Goal: Transaction & Acquisition: Purchase product/service

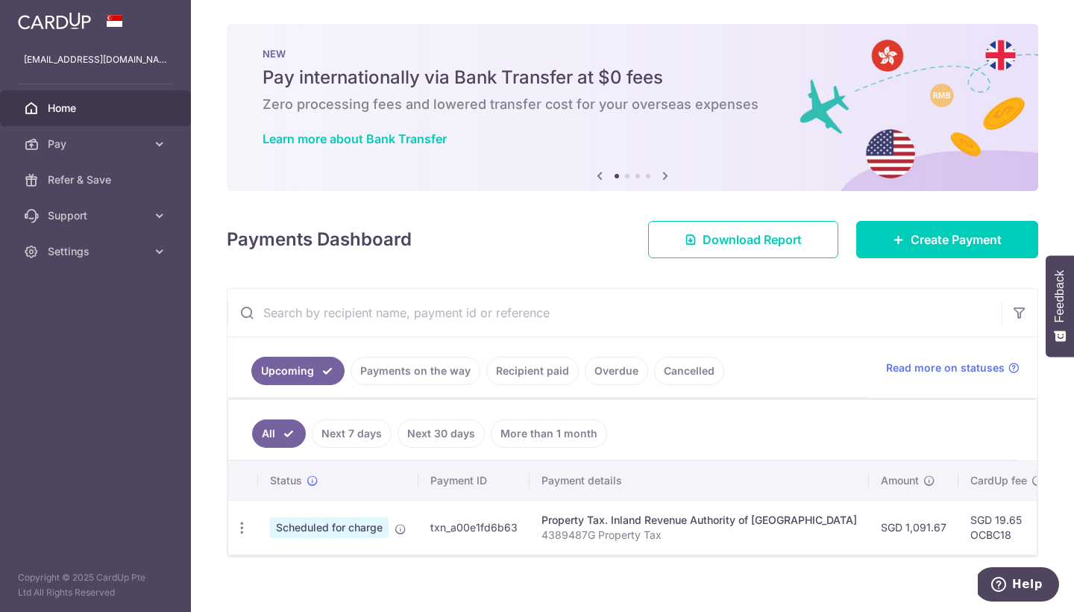
click at [548, 369] on link "Recipient paid" at bounding box center [532, 371] width 92 height 28
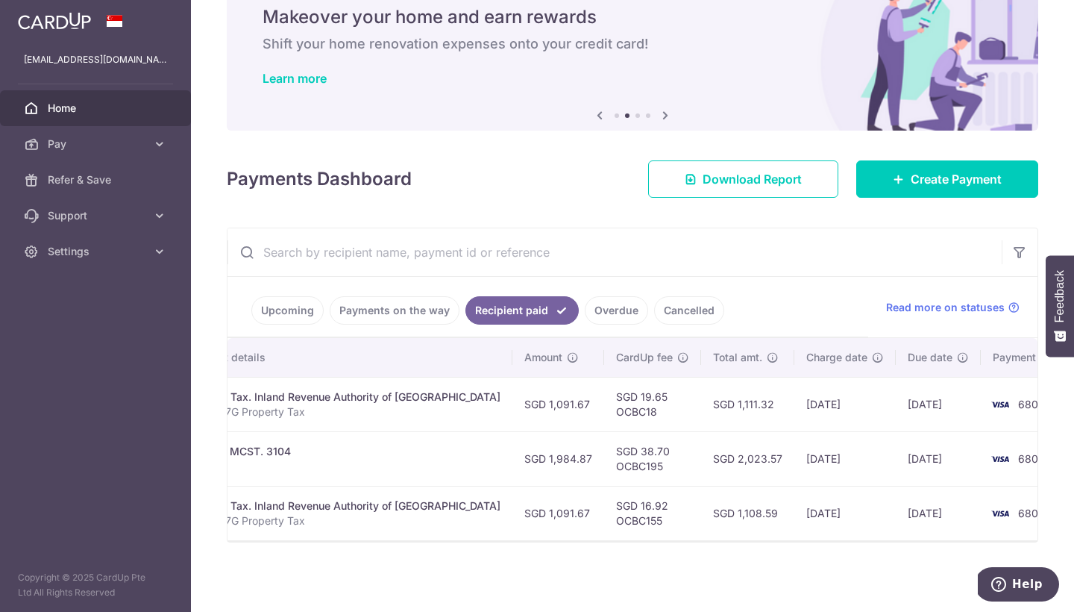
scroll to position [0, 321]
click at [274, 305] on link "Upcoming" at bounding box center [287, 310] width 72 height 28
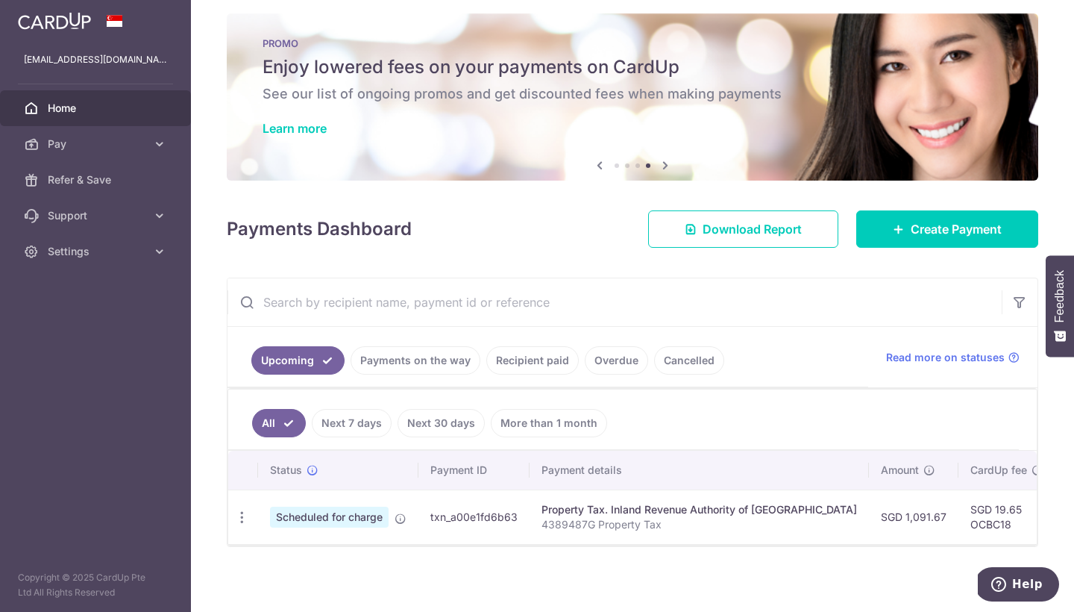
scroll to position [0, 0]
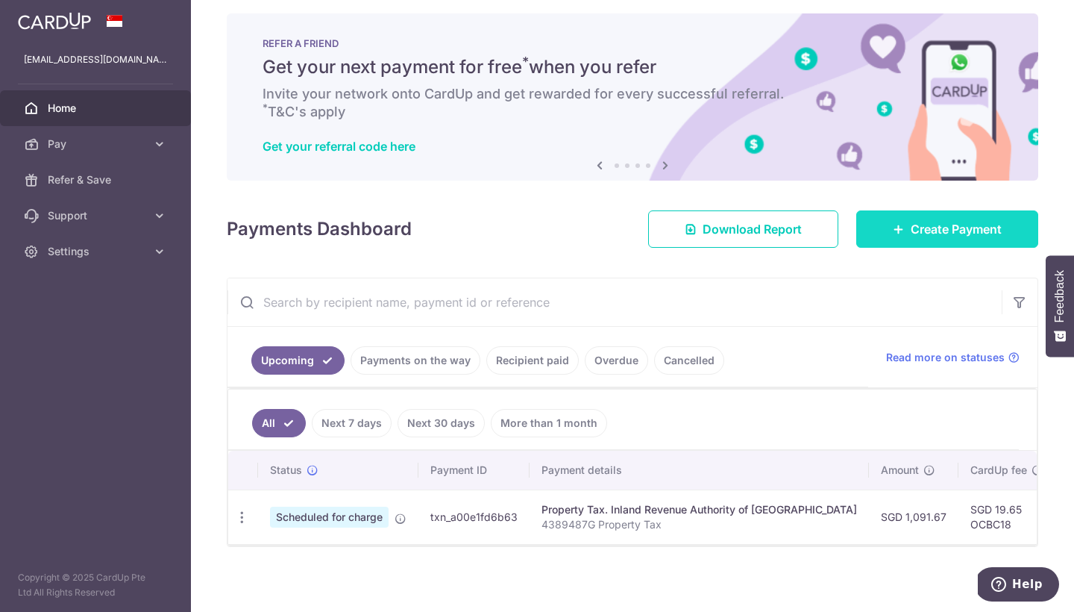
click at [922, 219] on link "Create Payment" at bounding box center [947, 228] width 182 height 37
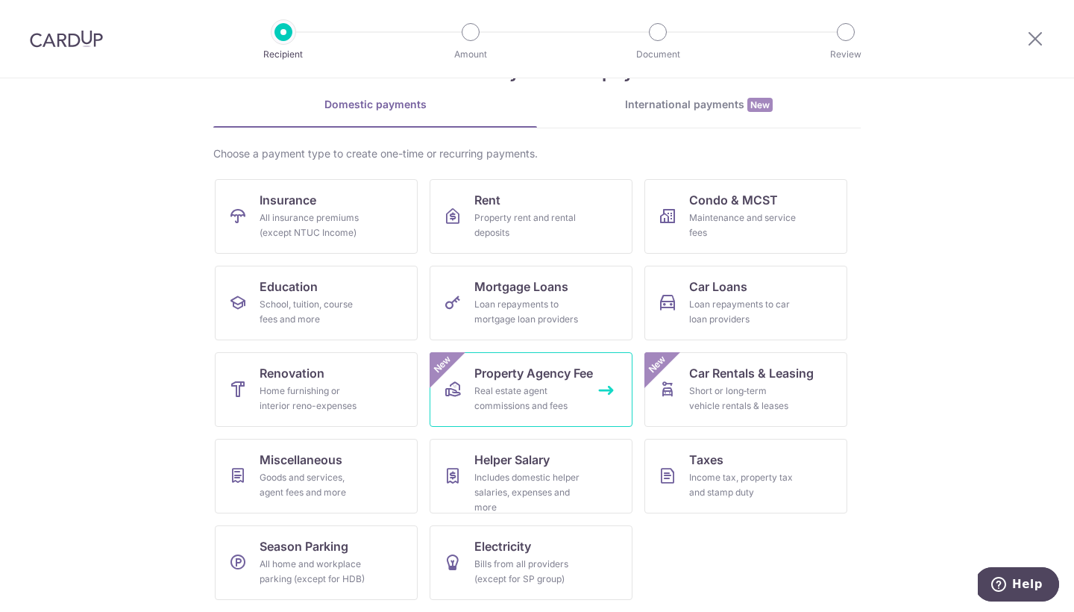
scroll to position [56, 0]
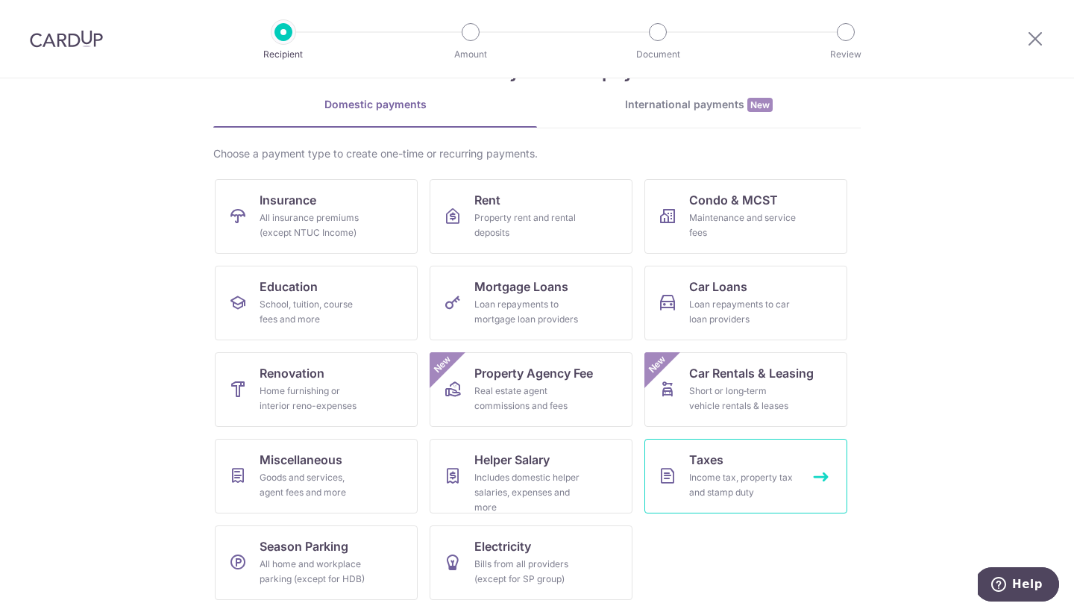
click at [706, 487] on div "Income tax, property tax and stamp duty" at bounding box center [742, 485] width 107 height 30
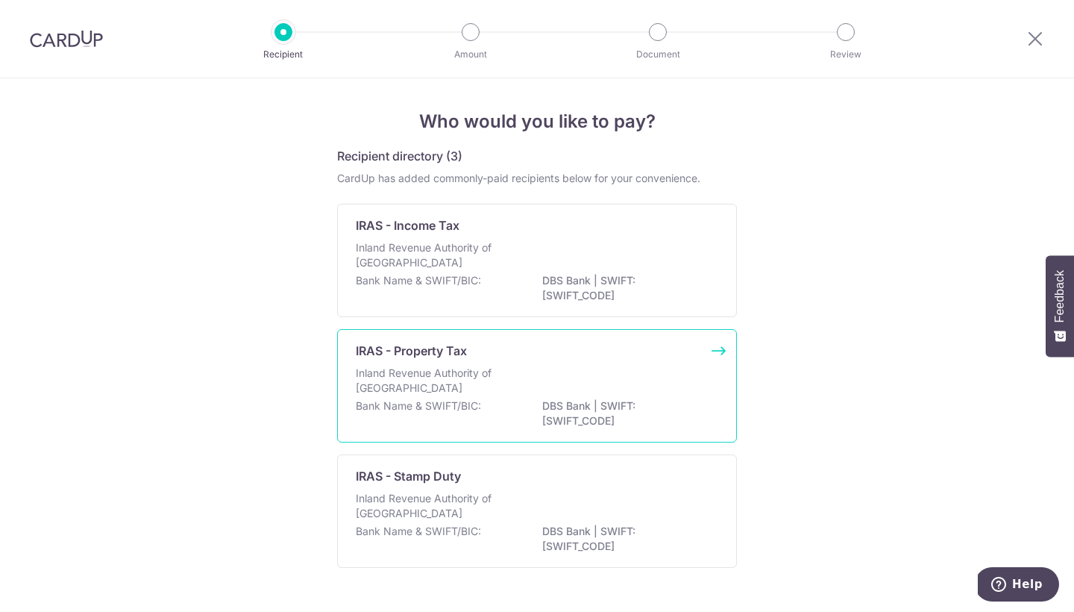
click at [410, 374] on p "Inland Revenue Authority of Singapore" at bounding box center [435, 381] width 158 height 30
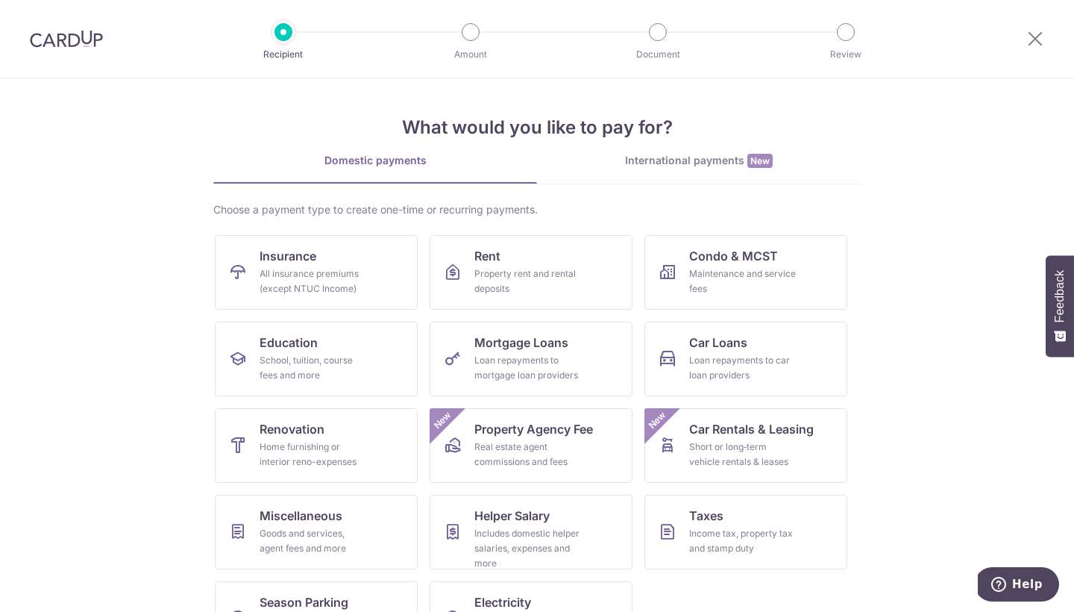
click at [63, 49] on div at bounding box center [66, 39] width 133 height 78
click at [66, 38] on img at bounding box center [66, 39] width 73 height 18
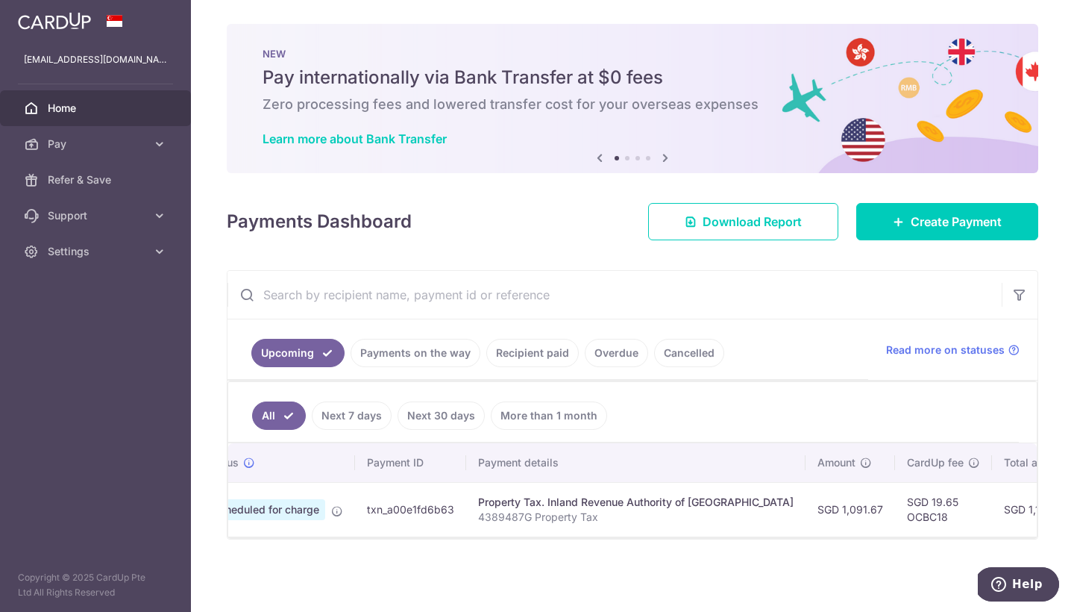
scroll to position [0, 43]
click at [383, 355] on link "Payments on the way" at bounding box center [416, 353] width 130 height 28
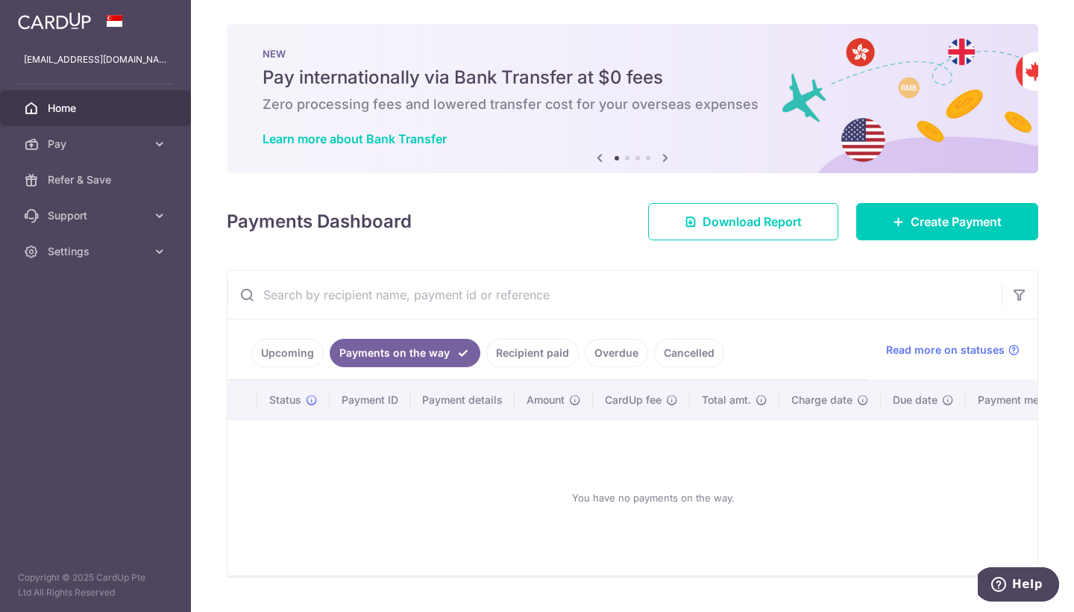
click at [504, 357] on link "Recipient paid" at bounding box center [532, 353] width 92 height 28
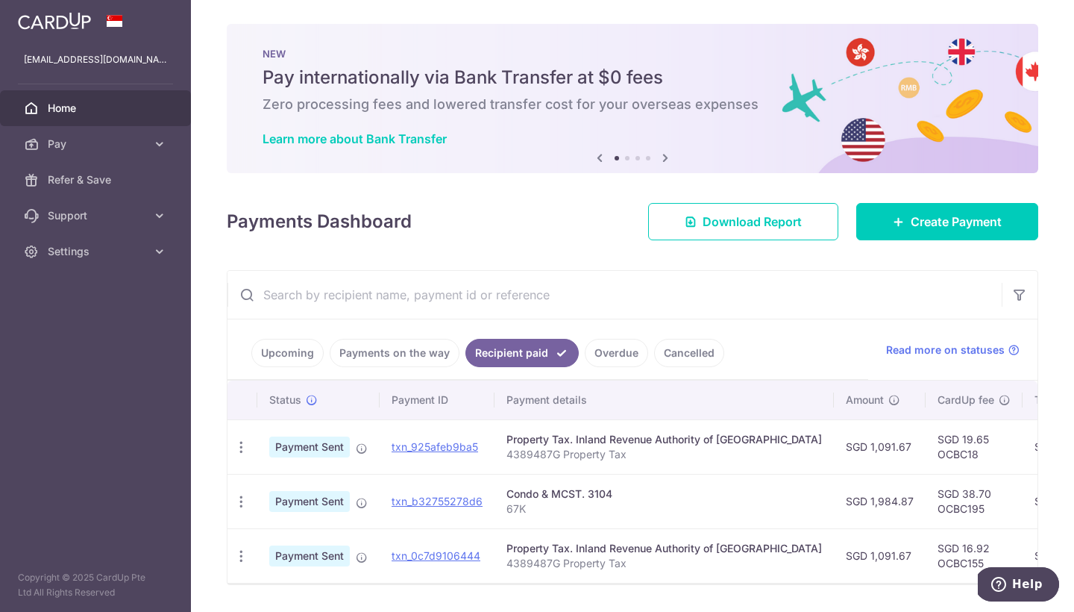
click at [319, 363] on li "Upcoming" at bounding box center [287, 353] width 72 height 28
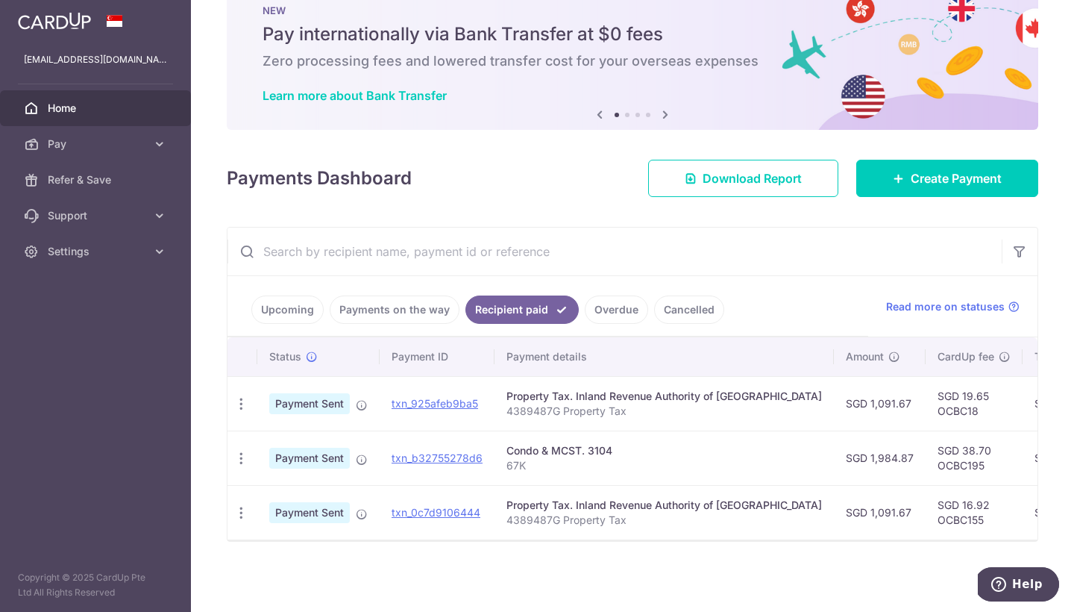
scroll to position [0, 0]
click at [606, 296] on link "Overdue" at bounding box center [616, 309] width 63 height 28
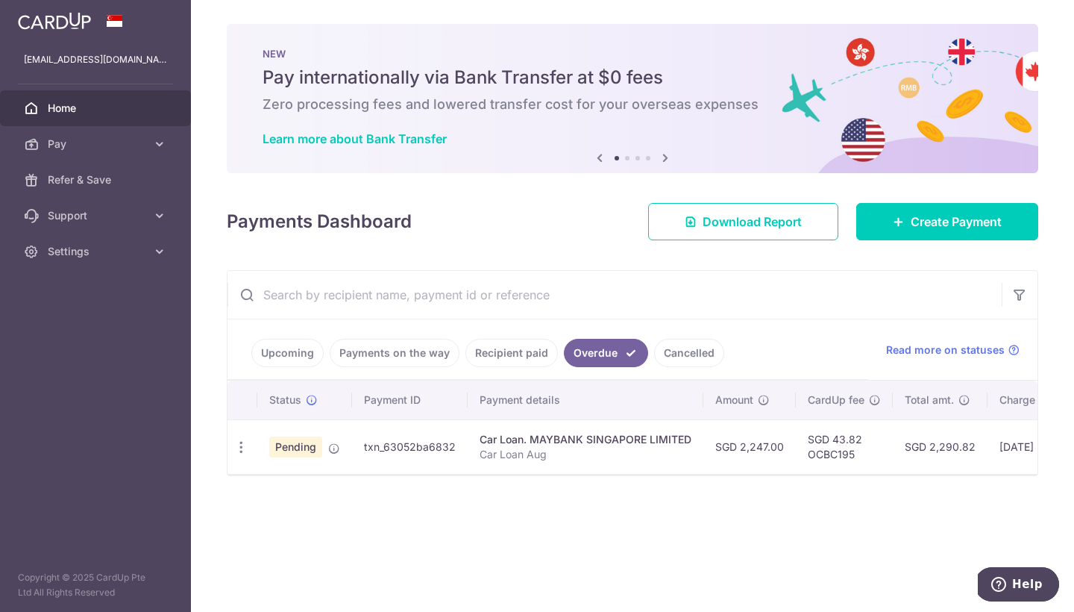
click at [659, 357] on link "Cancelled" at bounding box center [689, 353] width 70 height 28
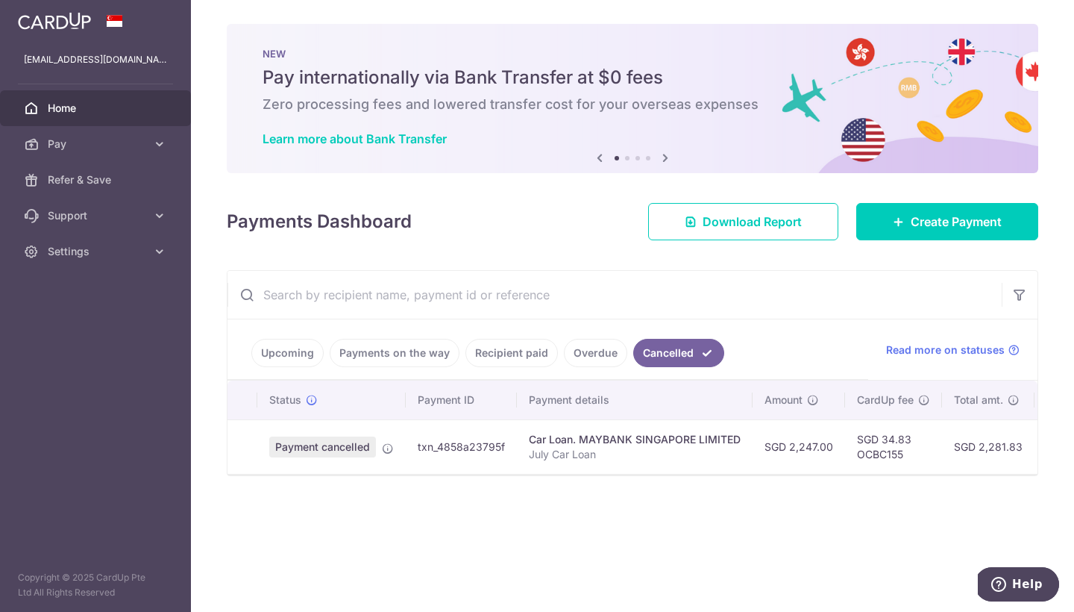
click at [381, 365] on link "Payments on the way" at bounding box center [395, 353] width 130 height 28
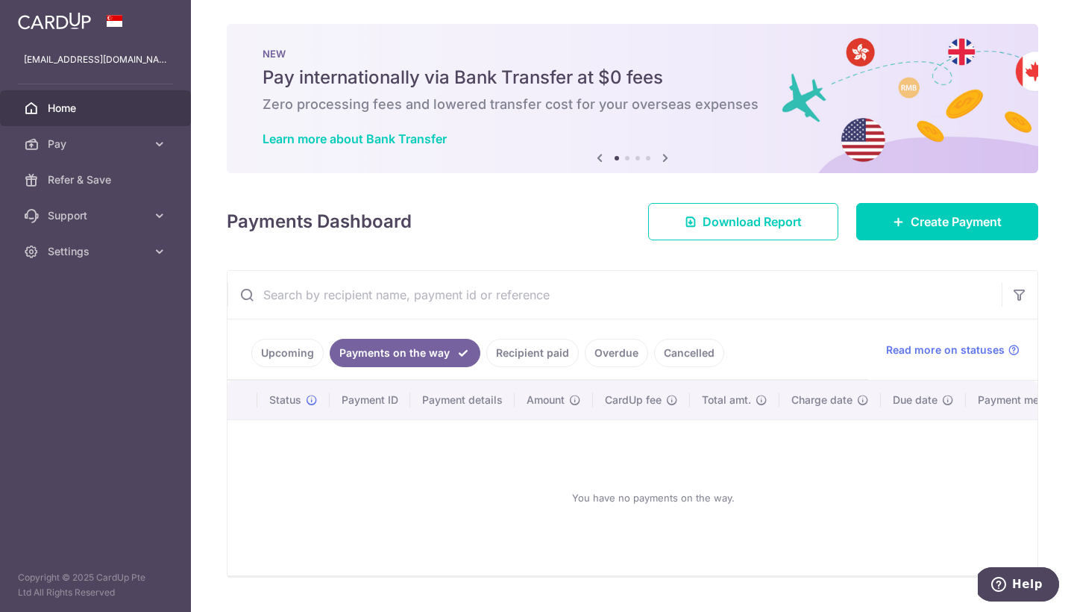
click at [285, 357] on link "Upcoming" at bounding box center [287, 353] width 72 height 28
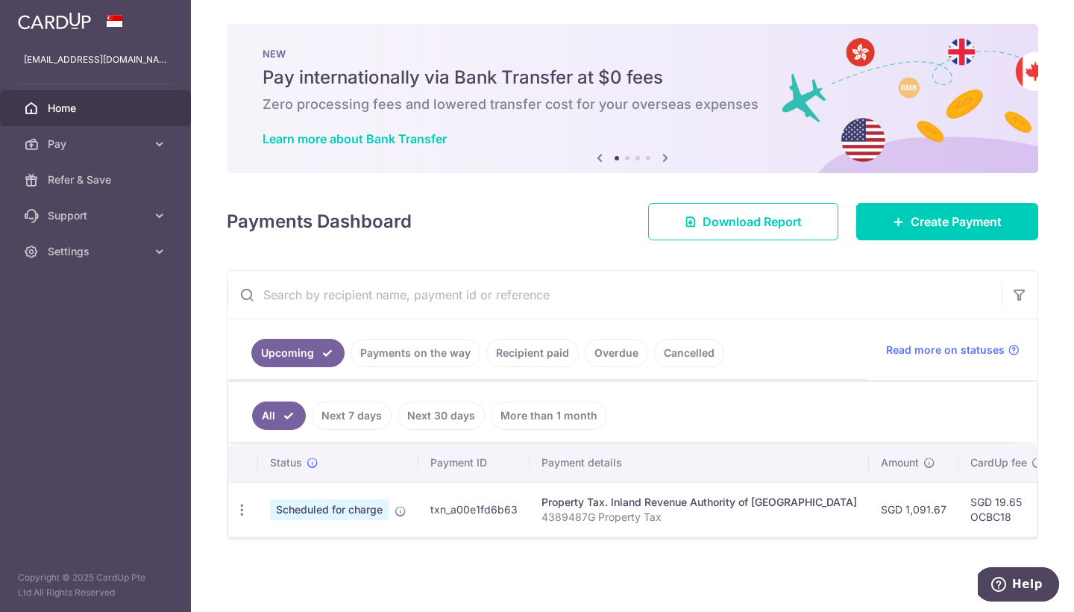
click at [406, 342] on link "Payments on the way" at bounding box center [416, 353] width 130 height 28
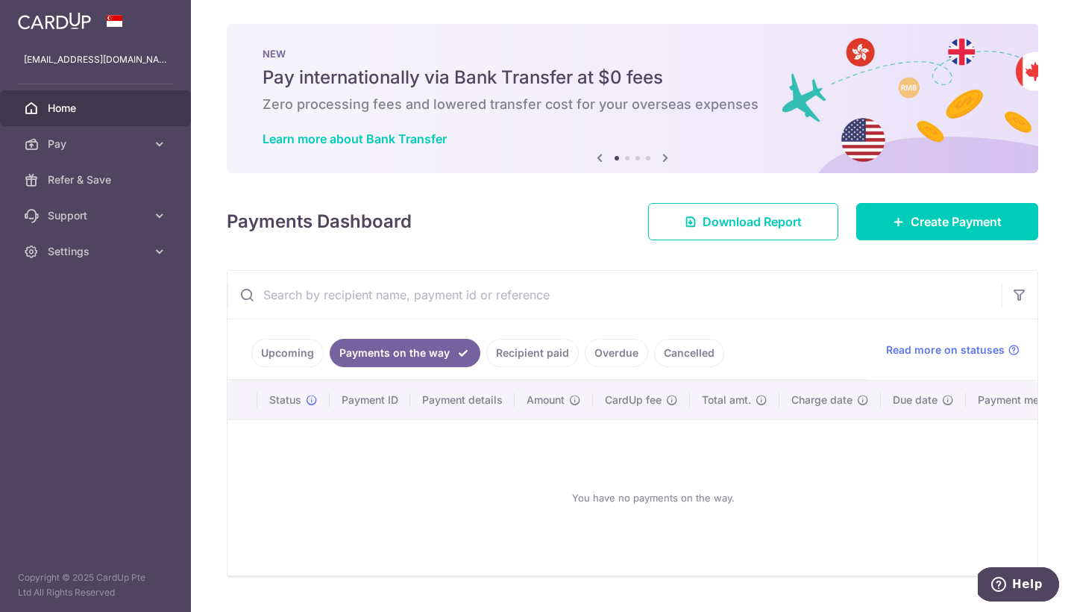
click at [306, 358] on link "Upcoming" at bounding box center [287, 353] width 72 height 28
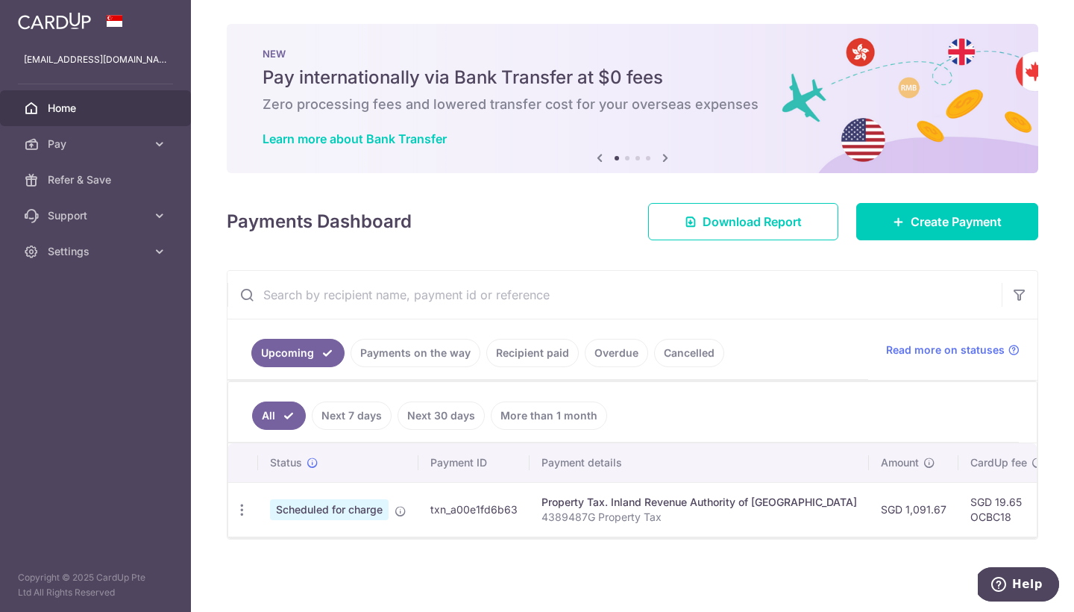
click at [371, 357] on link "Payments on the way" at bounding box center [416, 353] width 130 height 28
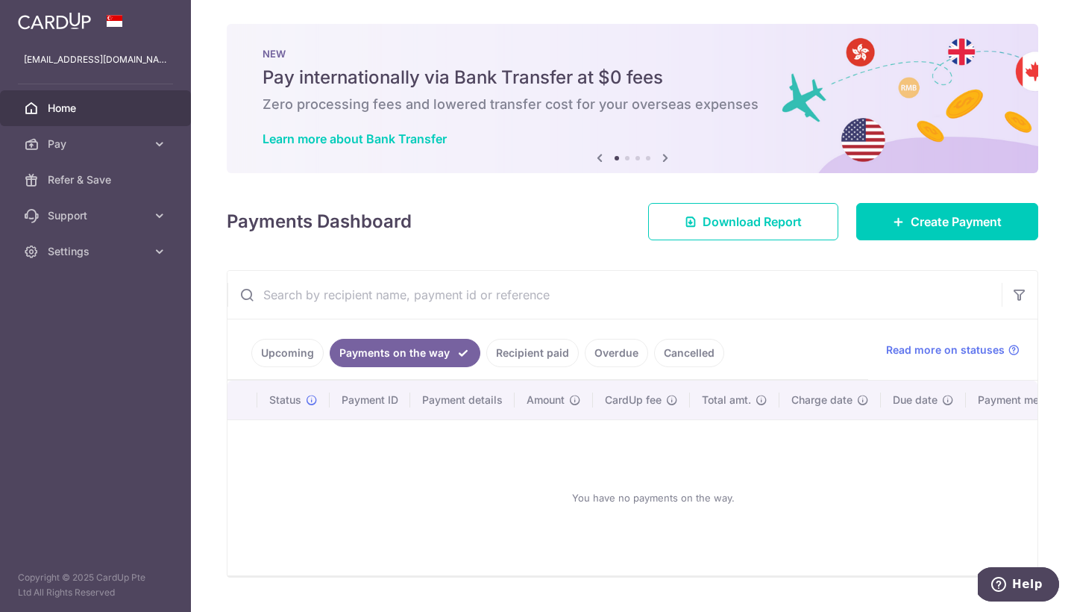
click at [610, 351] on link "Overdue" at bounding box center [616, 353] width 63 height 28
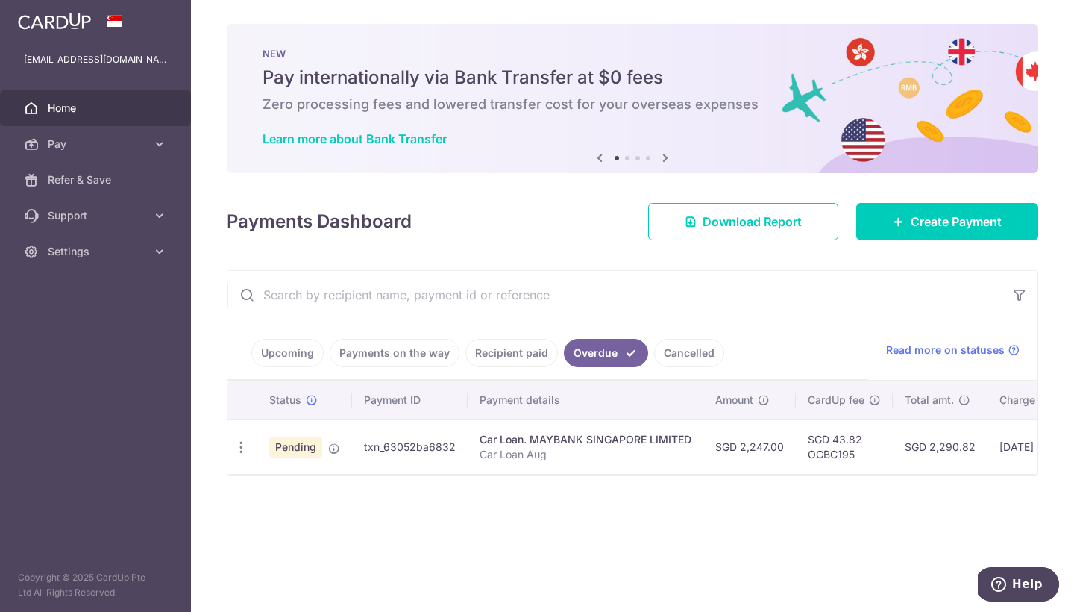
click at [666, 354] on link "Cancelled" at bounding box center [689, 353] width 70 height 28
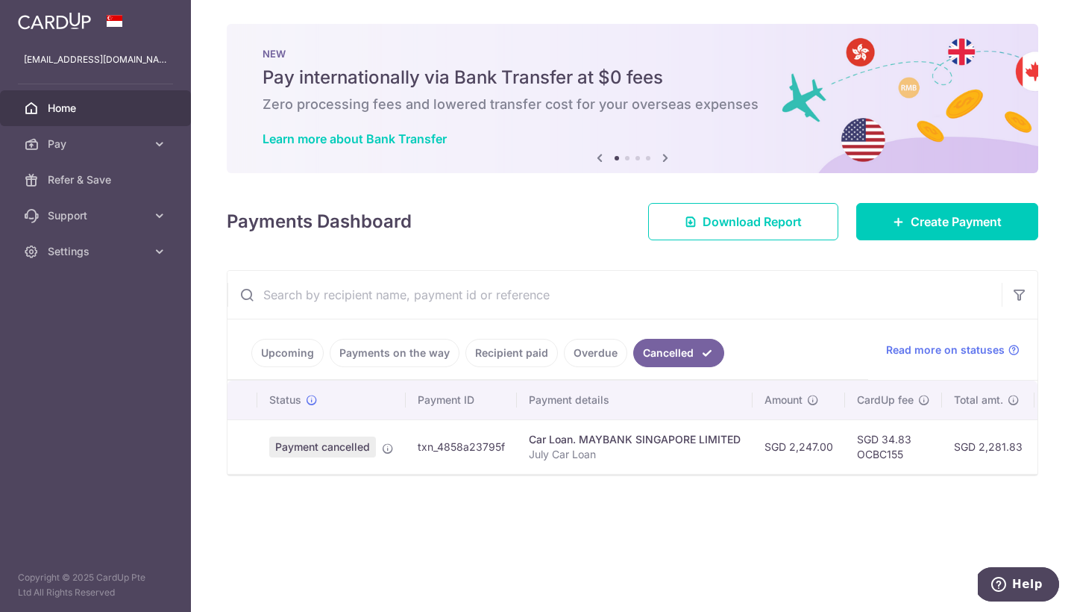
click at [547, 245] on div "× Pause Schedule Pause all future payments in this series Pause just this one p…" at bounding box center [632, 306] width 883 height 612
click at [577, 357] on link "Overdue" at bounding box center [595, 353] width 63 height 28
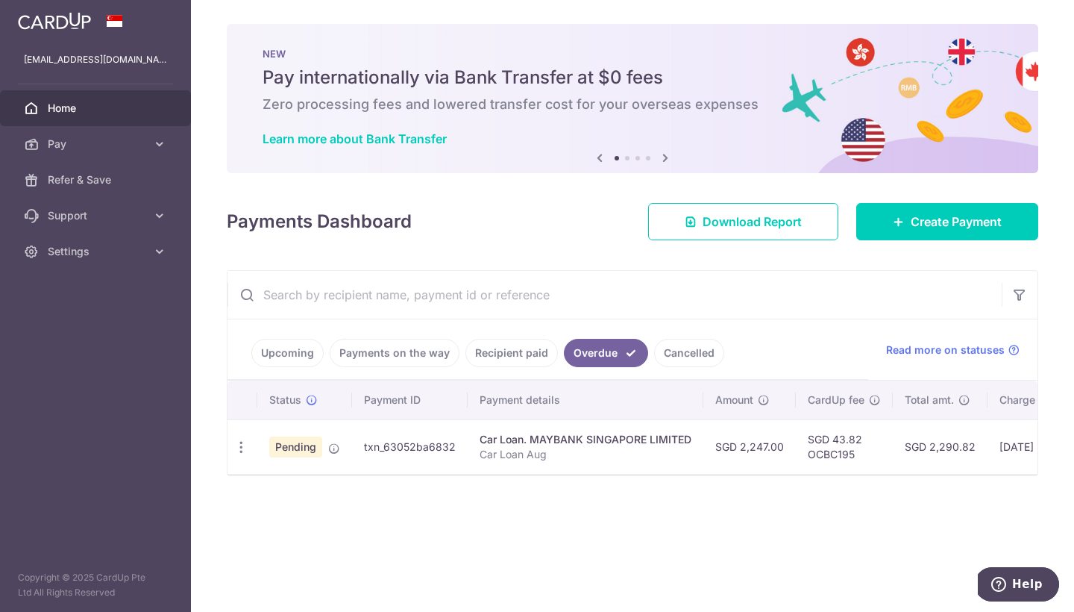
click at [504, 352] on link "Recipient paid" at bounding box center [511, 353] width 92 height 28
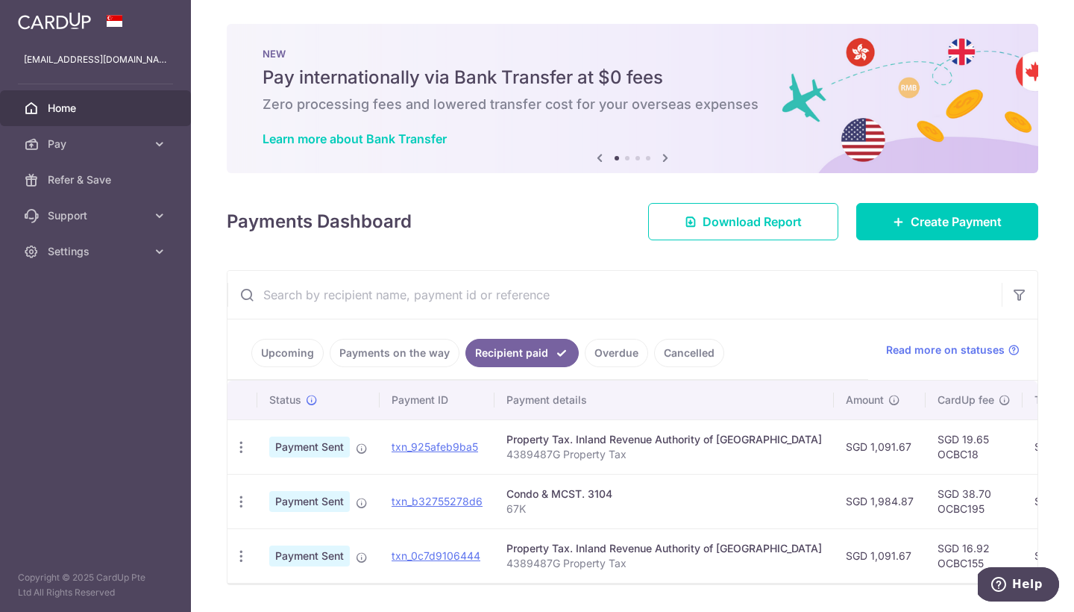
click at [373, 345] on link "Payments on the way" at bounding box center [395, 353] width 130 height 28
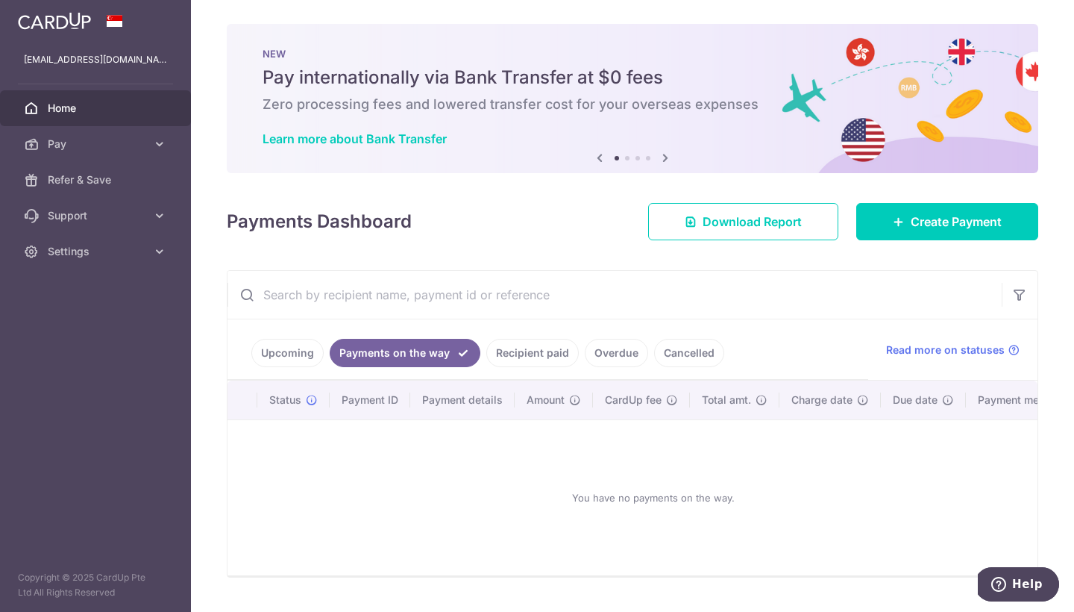
click at [273, 360] on link "Upcoming" at bounding box center [287, 353] width 72 height 28
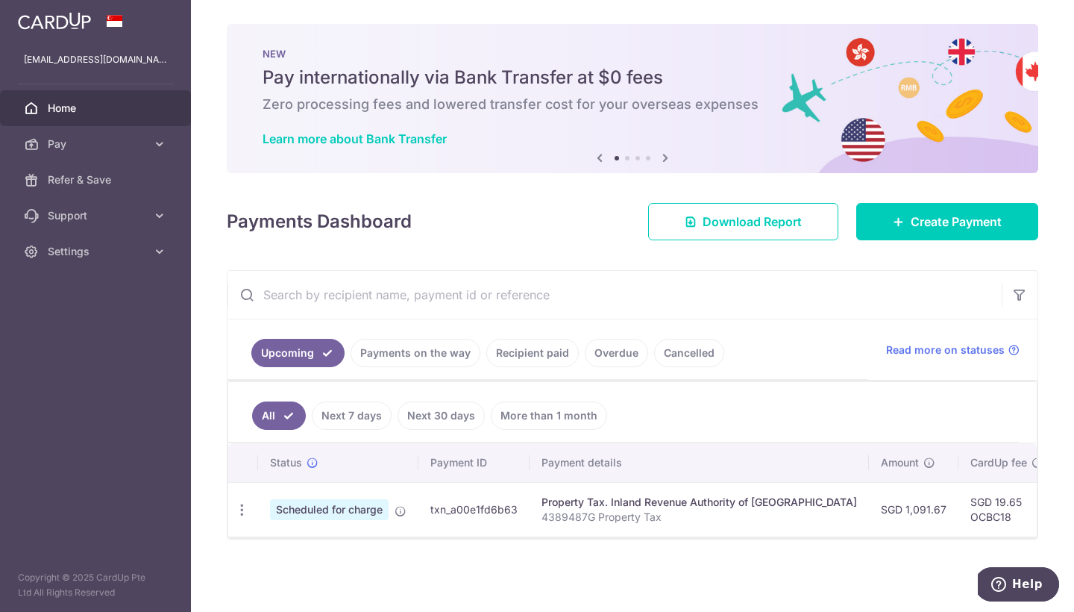
click at [441, 352] on link "Payments on the way" at bounding box center [416, 353] width 130 height 28
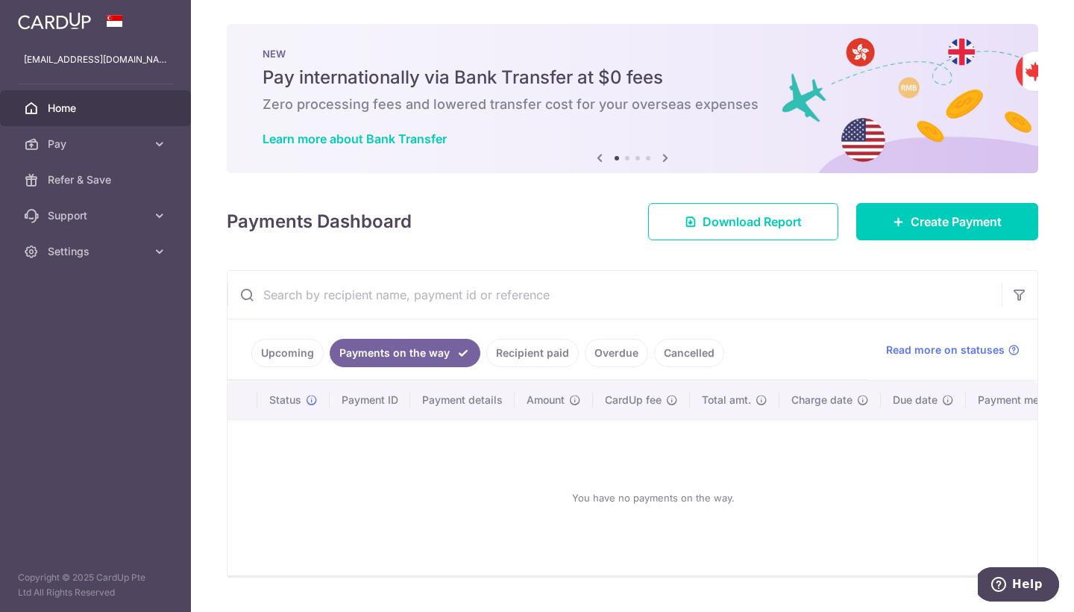
click at [572, 356] on link "Recipient paid" at bounding box center [532, 353] width 92 height 28
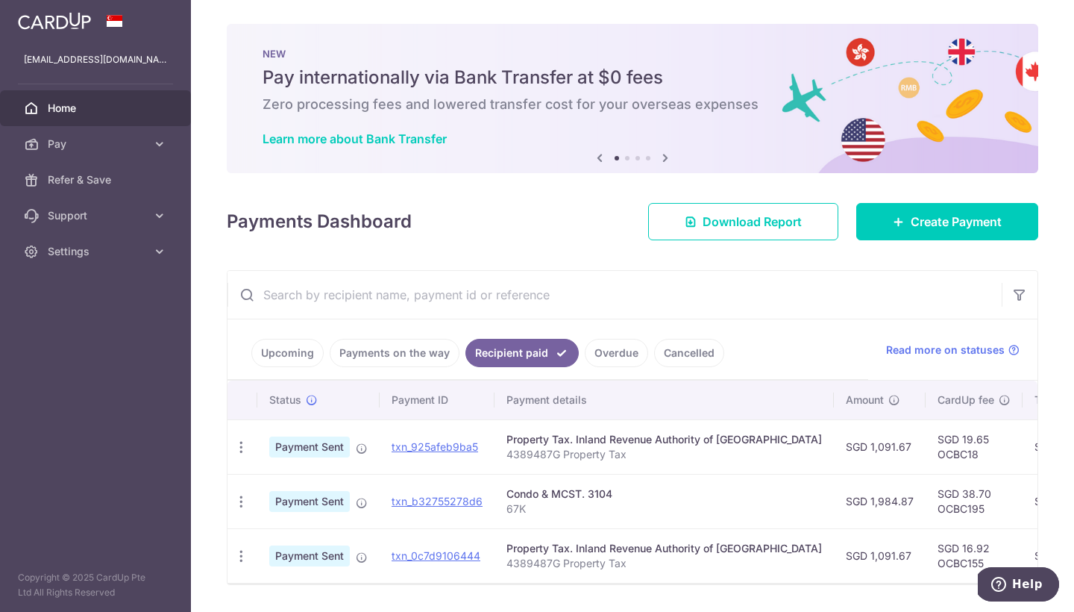
click at [611, 355] on link "Overdue" at bounding box center [616, 353] width 63 height 28
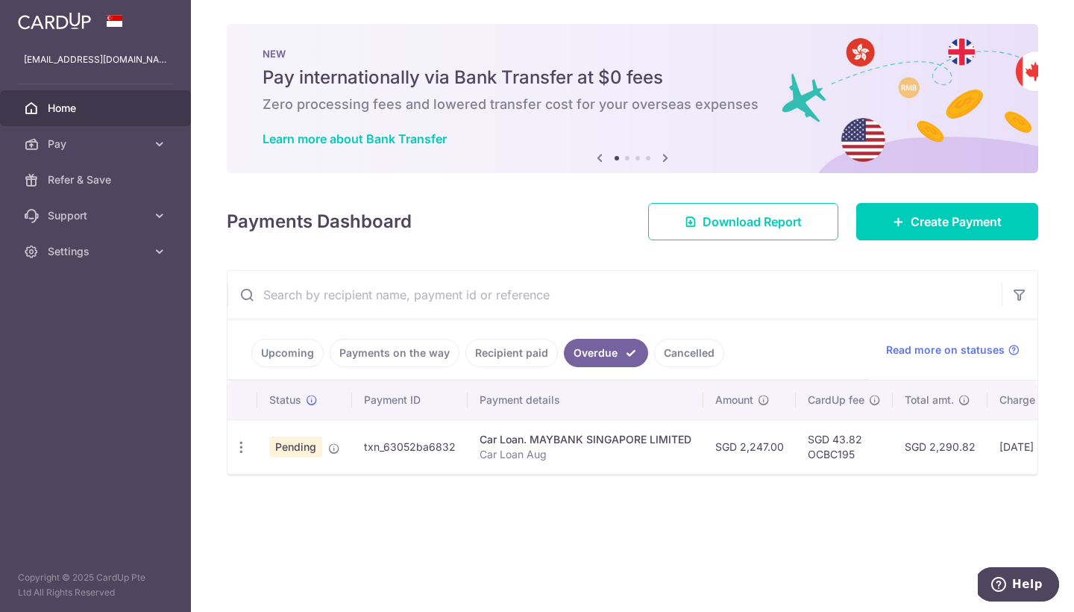
click at [662, 351] on link "Cancelled" at bounding box center [689, 353] width 70 height 28
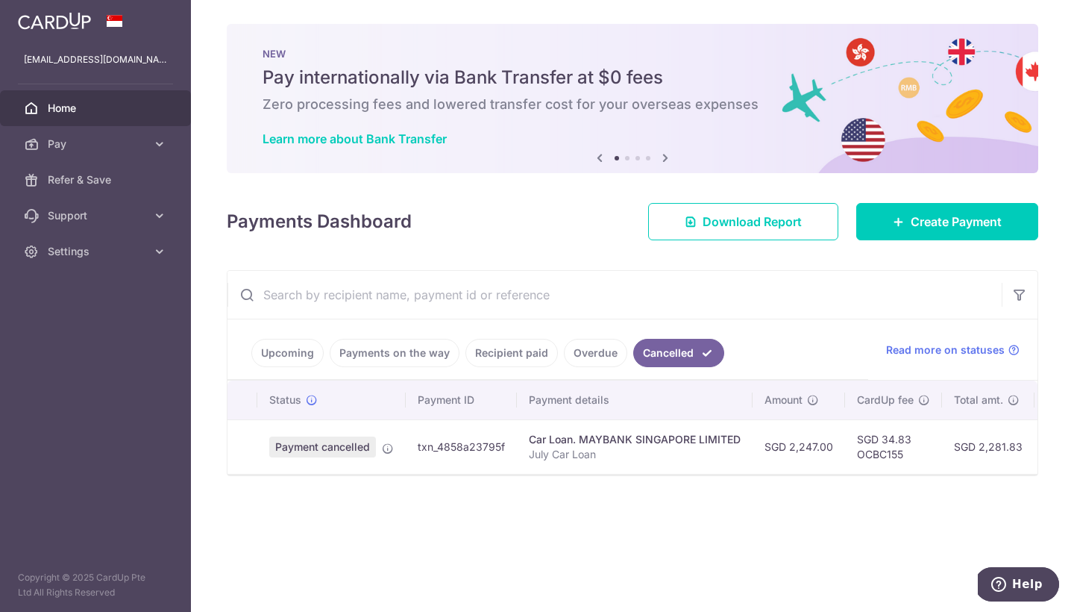
click at [693, 302] on input "text" at bounding box center [615, 295] width 774 height 48
